Goal: Task Accomplishment & Management: Manage account settings

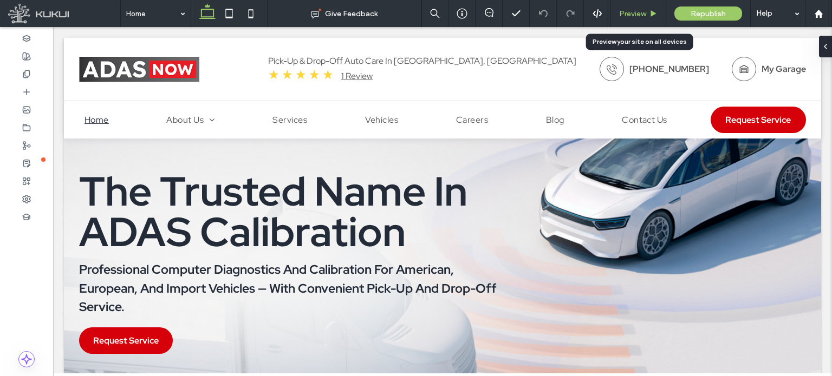
click at [649, 17] on div "Preview" at bounding box center [638, 13] width 55 height 9
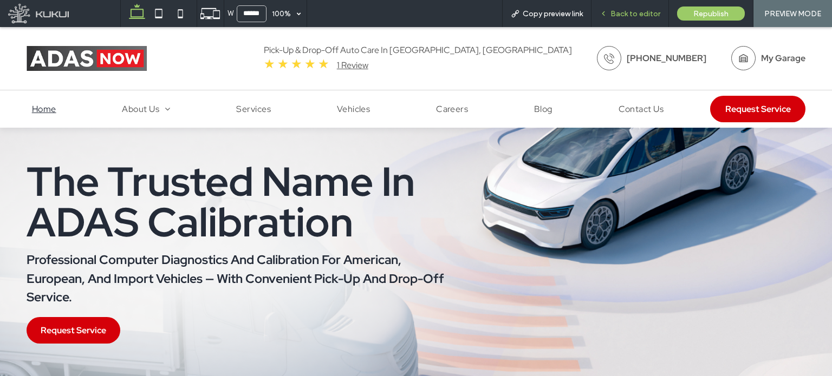
click at [636, 15] on span "Back to editor" at bounding box center [635, 13] width 50 height 9
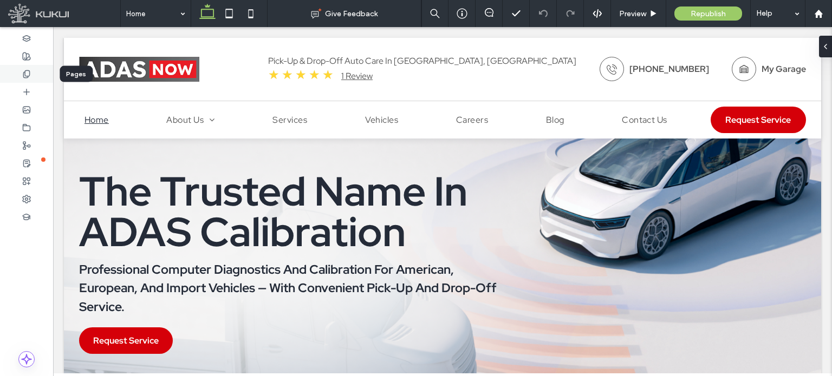
click at [23, 72] on use at bounding box center [26, 73] width 6 height 7
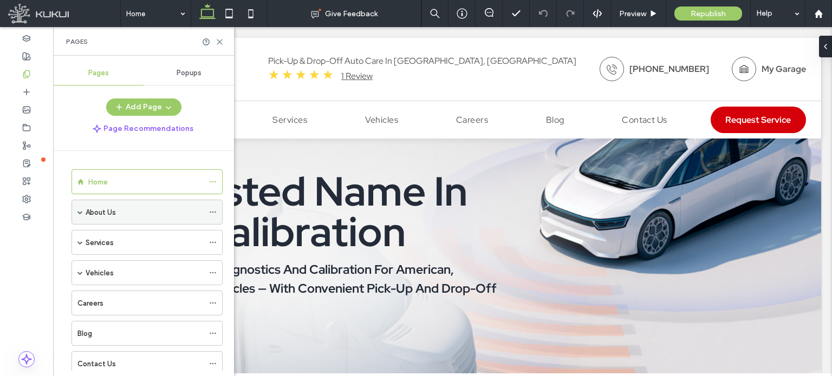
click at [78, 212] on span at bounding box center [79, 212] width 5 height 5
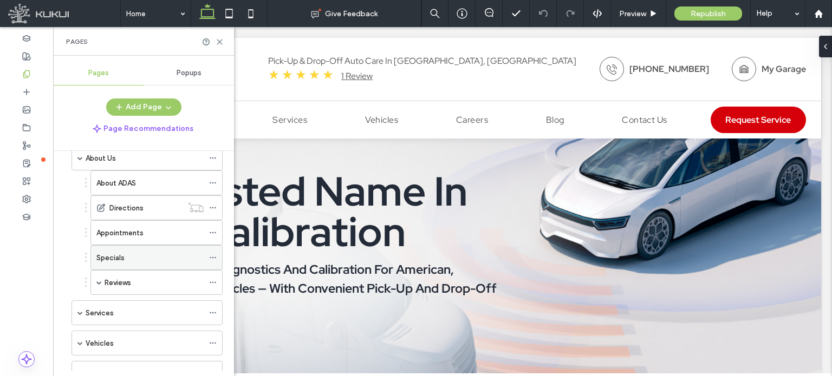
click at [211, 255] on icon at bounding box center [213, 258] width 8 height 8
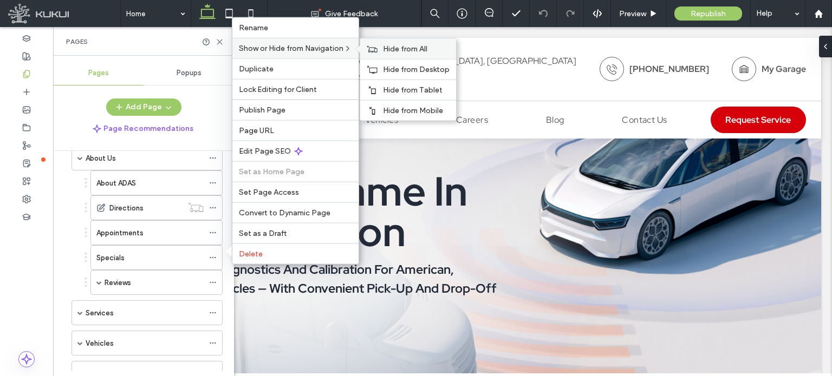
click at [389, 51] on span "Hide from All" at bounding box center [405, 48] width 44 height 9
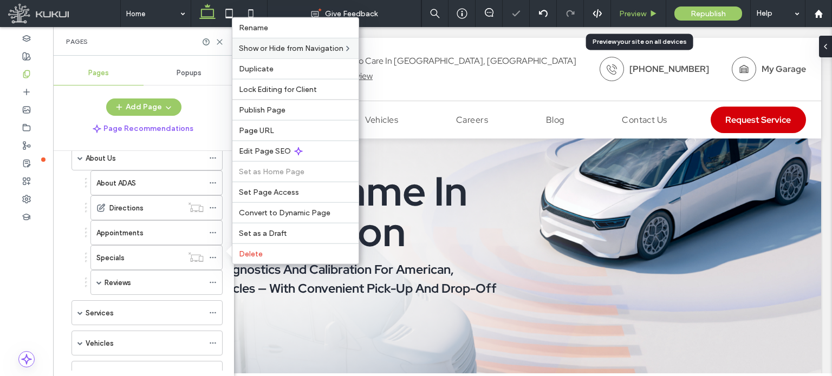
click at [636, 17] on span "Preview" at bounding box center [632, 13] width 27 height 9
